Goal: Information Seeking & Learning: Learn about a topic

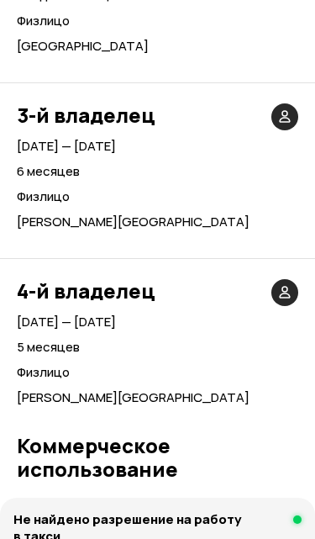
scroll to position [5123, 0]
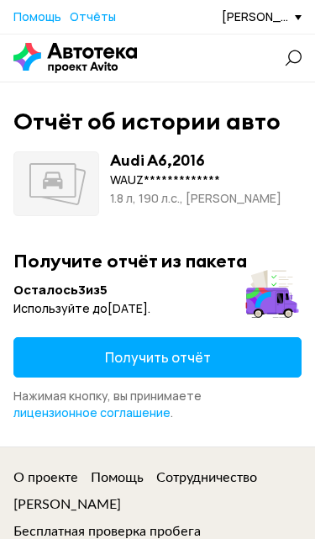
click at [134, 360] on span "Получить отчёт" at bounding box center [158, 357] width 106 height 18
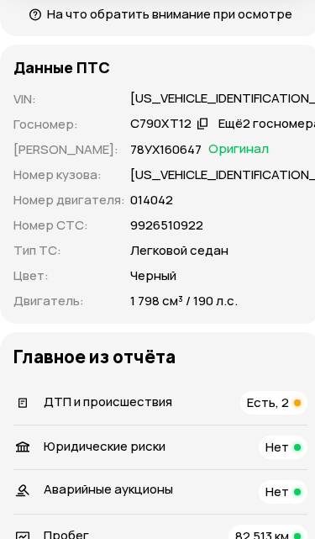
scroll to position [828, 0]
click at [135, 410] on span "ДТП и происшествия" at bounding box center [108, 401] width 129 height 18
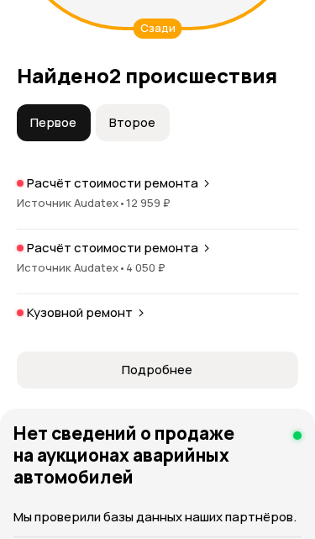
scroll to position [2498, 0]
click at [134, 378] on span "Подробнее" at bounding box center [157, 369] width 71 height 17
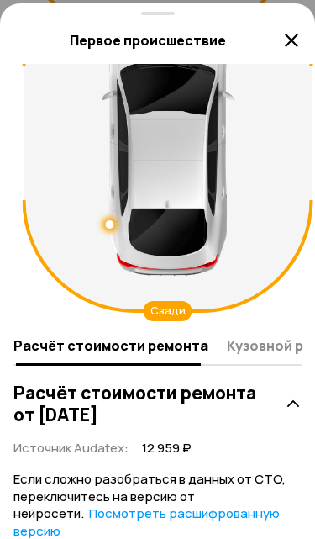
scroll to position [114, 0]
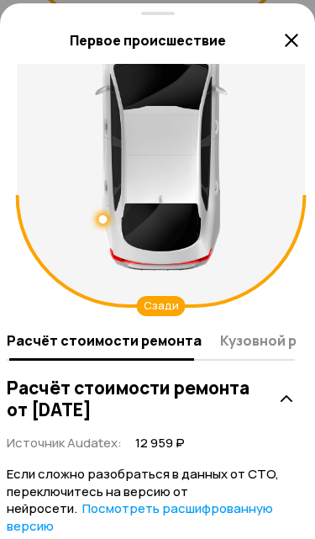
click at [223, 351] on button "Кузовной ремонт" at bounding box center [277, 339] width 125 height 33
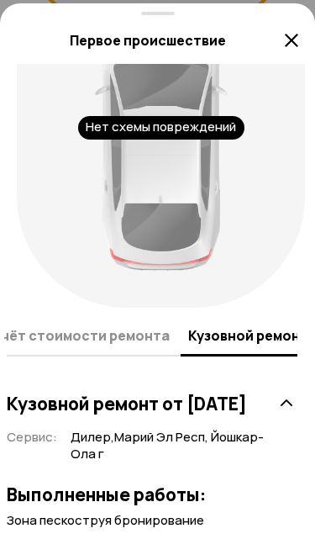
scroll to position [124, 7]
click at [48, 328] on span "Расчёт стоимости ремонта" at bounding box center [72, 335] width 195 height 17
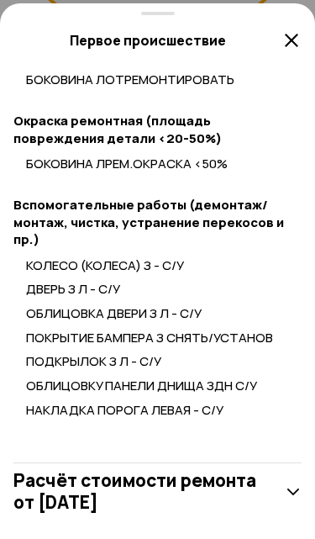
scroll to position [794, 0]
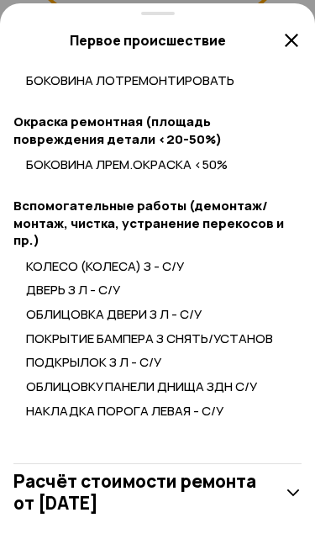
click at [268, 501] on div "Расчёт стоимости ремонта от 18 мая 2022 года" at bounding box center [157, 491] width 288 height 55
click at [270, 484] on h3 "Расчёт стоимости ремонта от 18 мая 2022 года" at bounding box center [142, 492] width 259 height 44
click at [251, 474] on h3 "Расчёт стоимости ремонта от 18 мая 2022 года" at bounding box center [142, 492] width 259 height 44
click at [254, 487] on h3 "Расчёт стоимости ремонта от 18 мая 2022 года" at bounding box center [142, 492] width 259 height 44
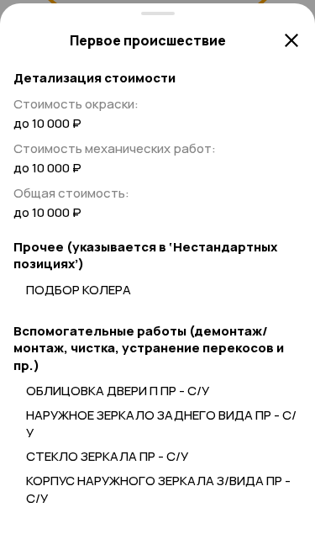
scroll to position [1364, 0]
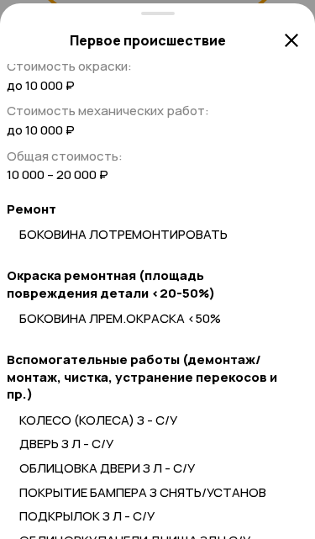
click at [287, 37] on icon at bounding box center [291, 40] width 20 height 20
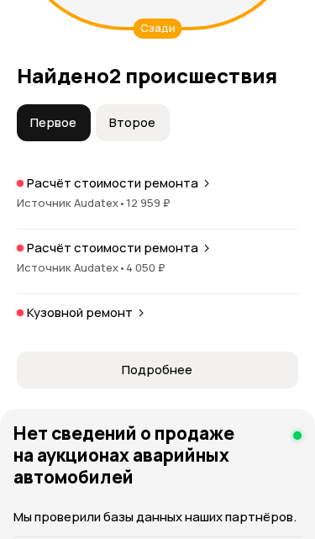
click at [287, 36] on div at bounding box center [157, -1] width 315 height 1077
click at [166, 128] on button "Второе" at bounding box center [133, 122] width 74 height 37
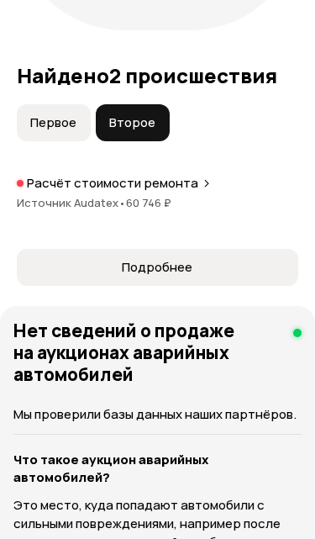
click at [253, 276] on span "Подробнее" at bounding box center [157, 267] width 254 height 17
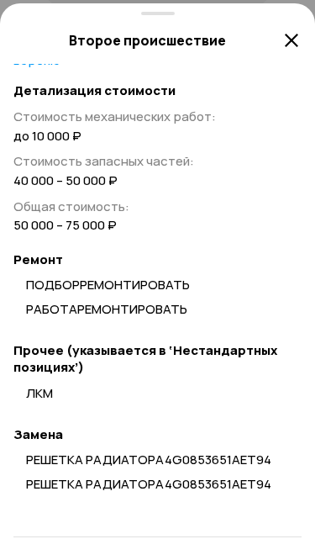
scroll to position [590, 0]
click at [290, 36] on icon at bounding box center [291, 40] width 20 height 20
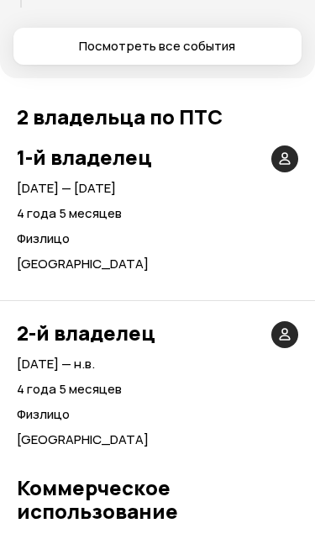
scroll to position [4362, 0]
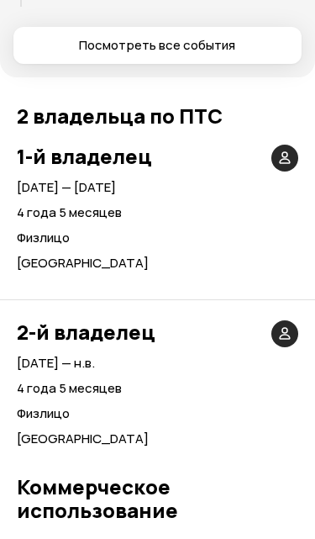
click at [239, 280] on div "2-й владелец 27 апреля 2021 — н.в. 4 года 5 месяцев Физлицо Республика Марий Эл" at bounding box center [157, 363] width 315 height 169
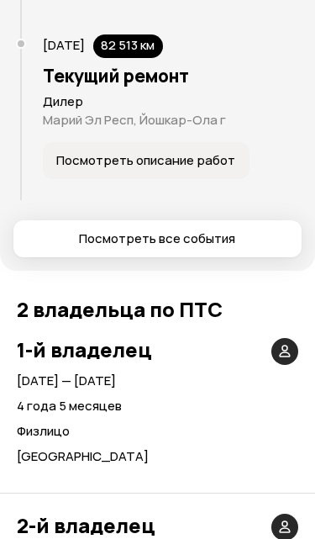
scroll to position [4163, 0]
